Goal: Transaction & Acquisition: Purchase product/service

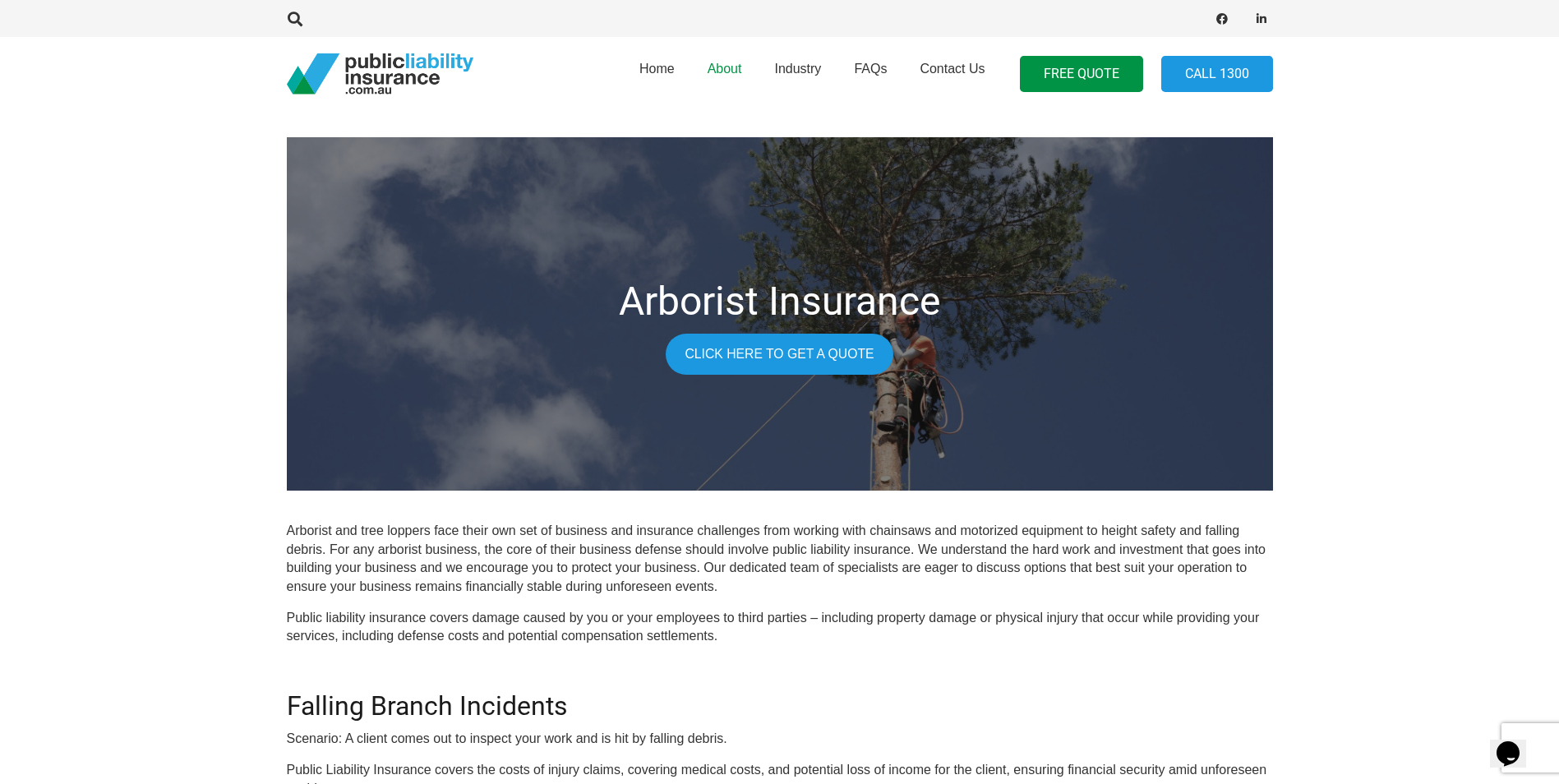
click at [718, 68] on span "About" at bounding box center [724, 68] width 35 height 14
click at [744, 346] on link "Click here to get a quote" at bounding box center [778, 354] width 227 height 41
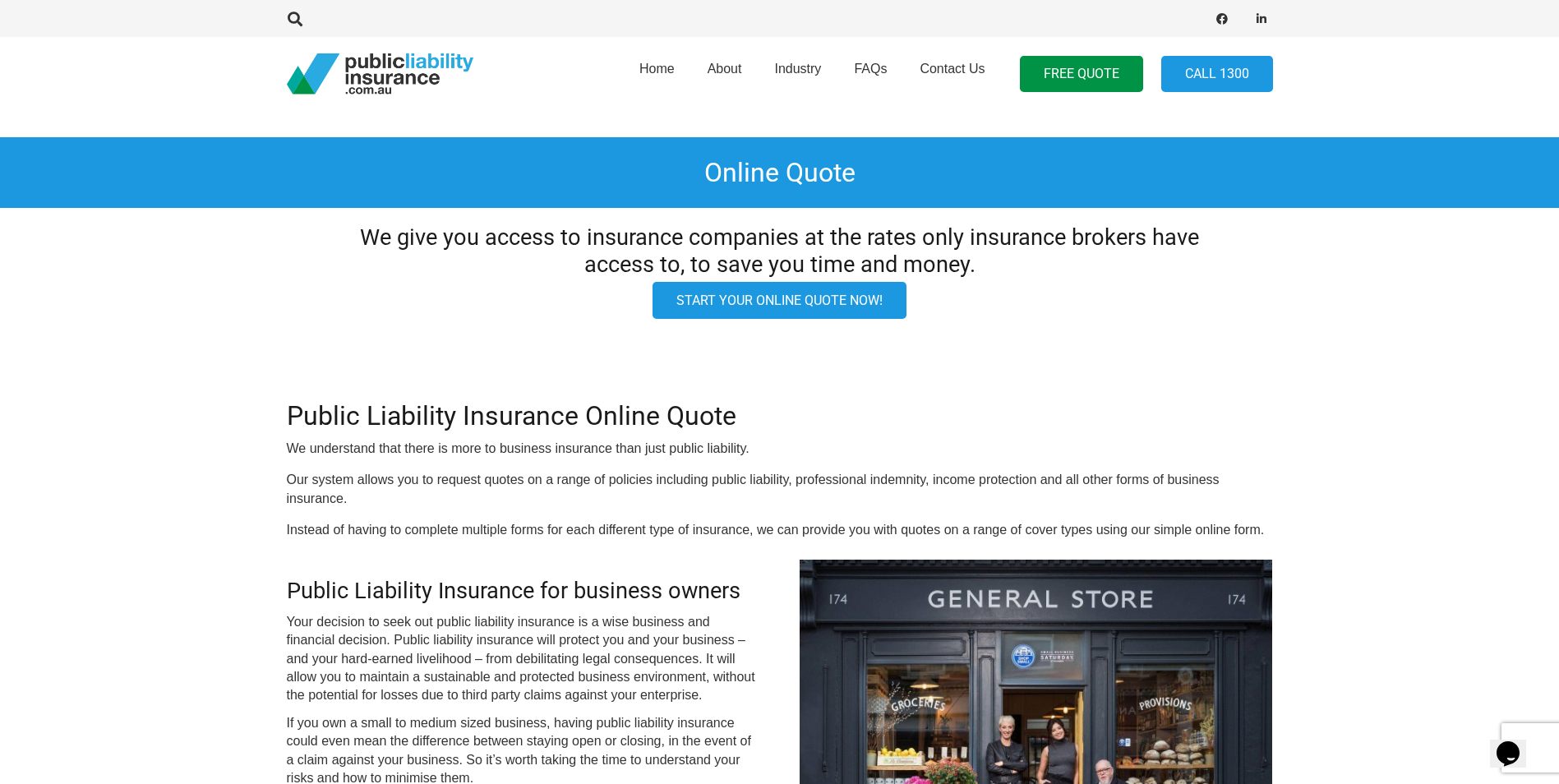
click at [783, 298] on link "Start your online quote now!" at bounding box center [779, 300] width 254 height 37
